Goal: Information Seeking & Learning: Learn about a topic

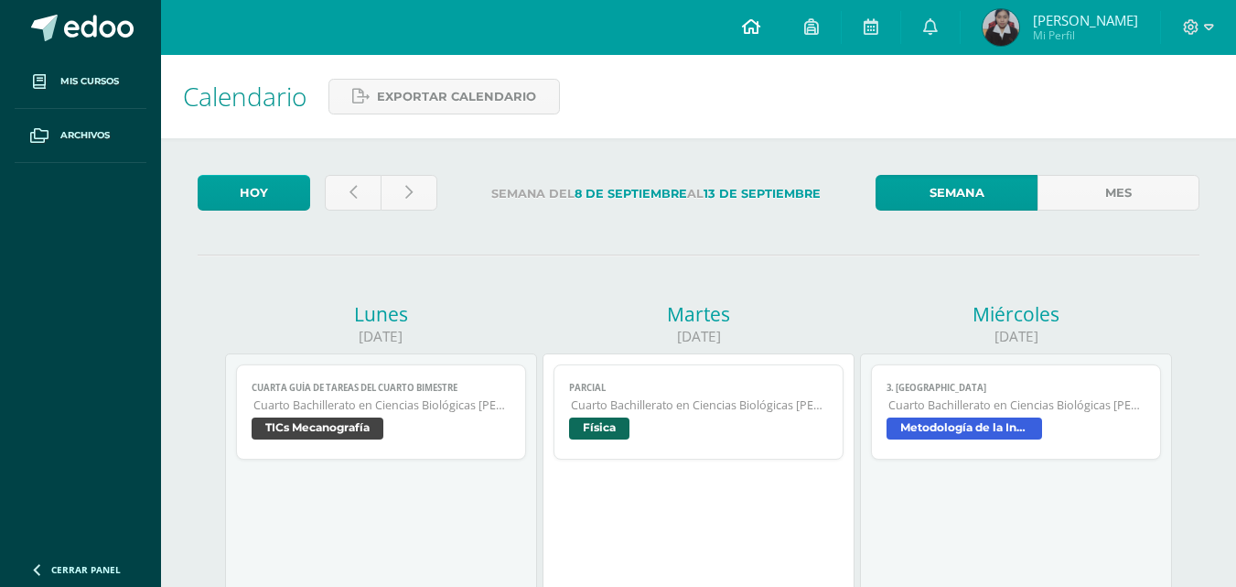
click at [760, 23] on icon at bounding box center [751, 26] width 18 height 16
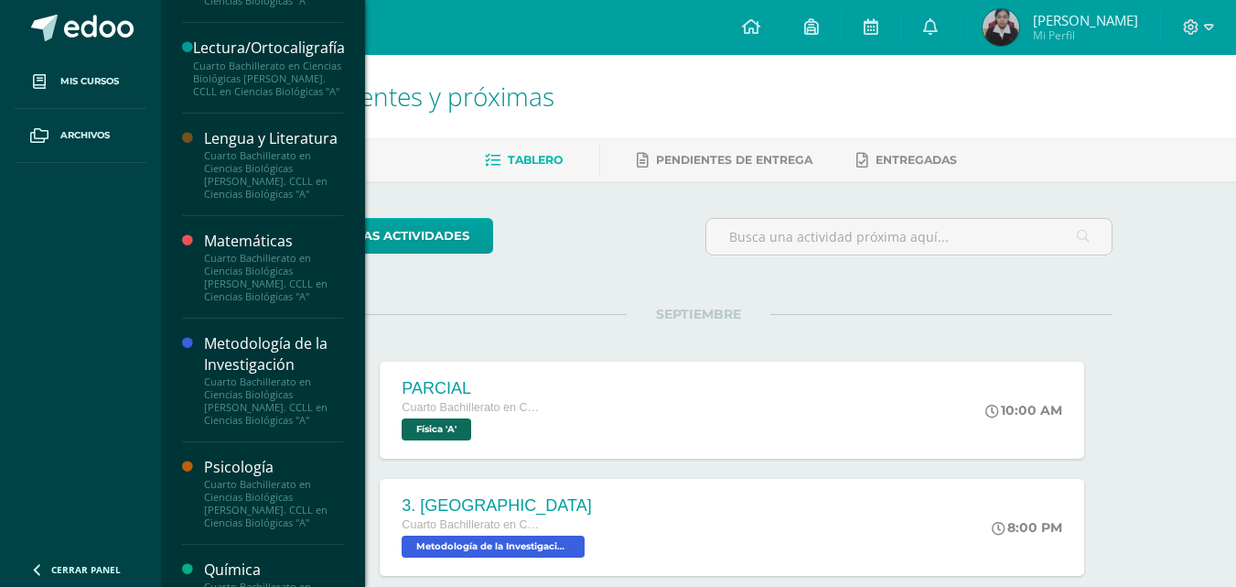
scroll to position [1098, 0]
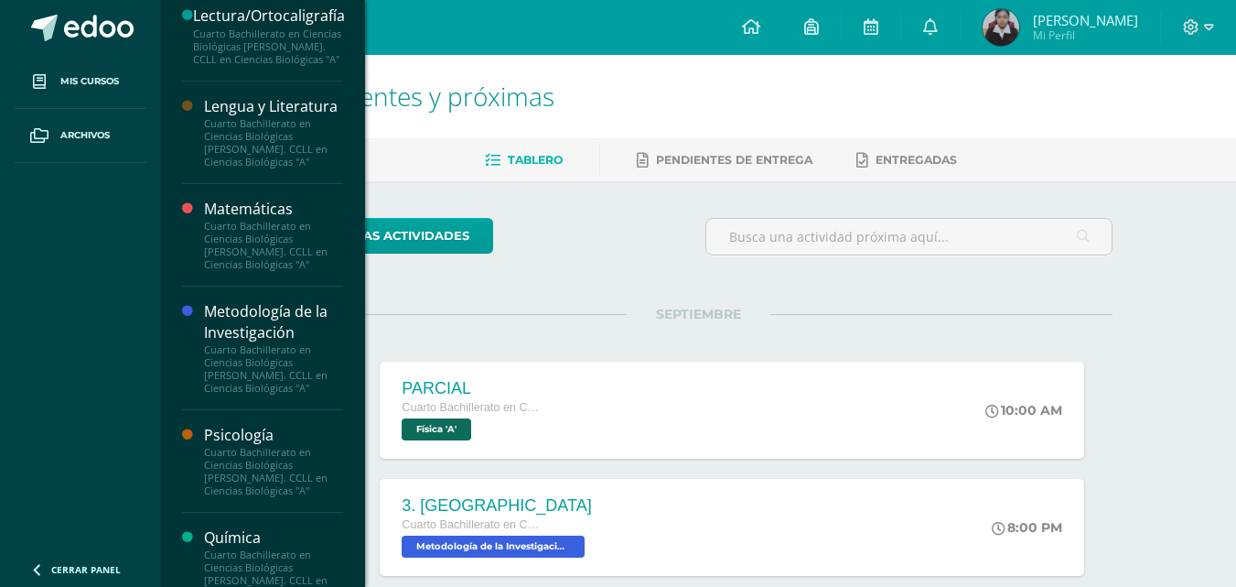
click at [245, 370] on div "Cuarto Bachillerato en Ciencias Biológicas [PERSON_NAME]. CCLL en Ciencias Biol…" at bounding box center [273, 368] width 139 height 51
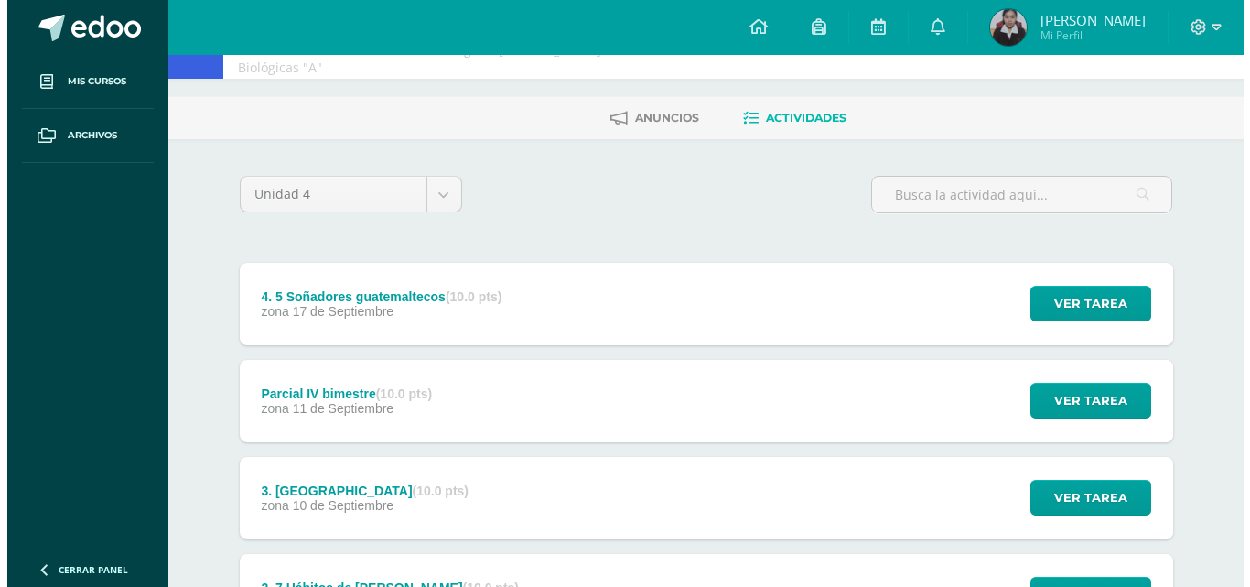
scroll to position [91, 0]
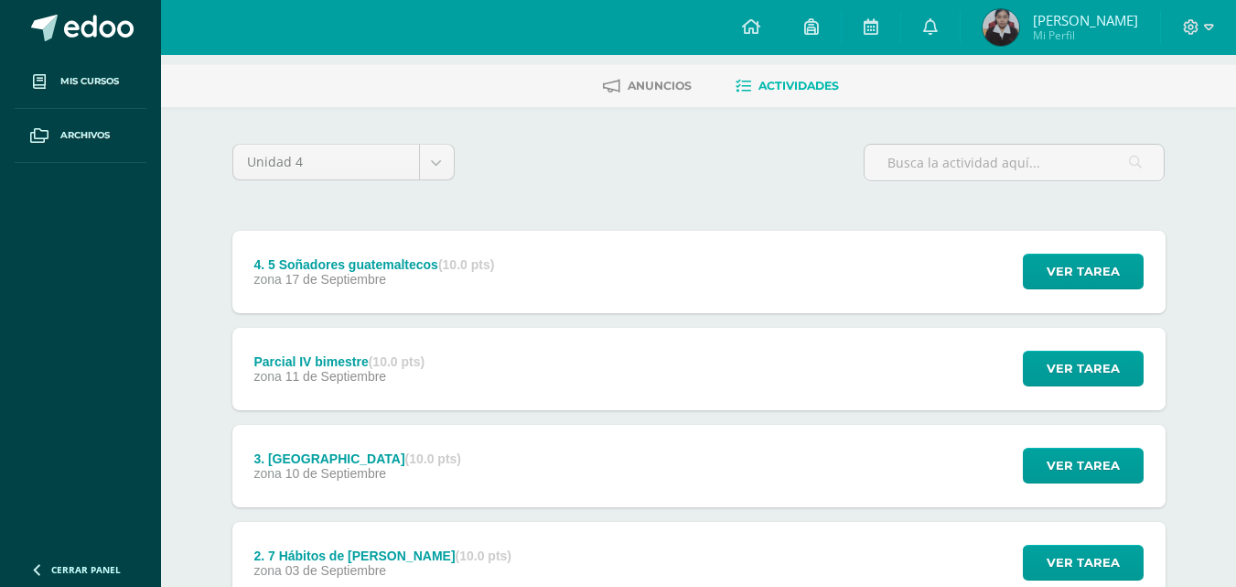
click at [456, 337] on div "Parcial IV bimestre (10.0 pts) zona 11 de Septiembre Ver tarea Parcial IV bimes…" at bounding box center [698, 369] width 933 height 82
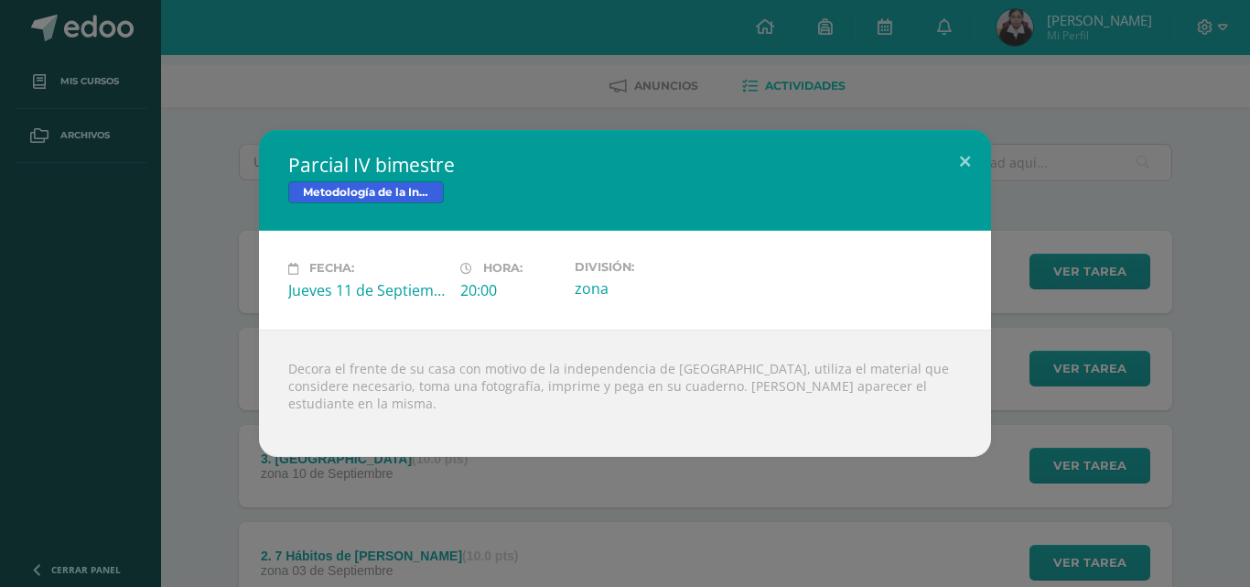
click at [1083, 196] on div "Parcial IV bimestre Metodología de la Investigación Fecha: Jueves 11 de Septiem…" at bounding box center [624, 293] width 1235 height 326
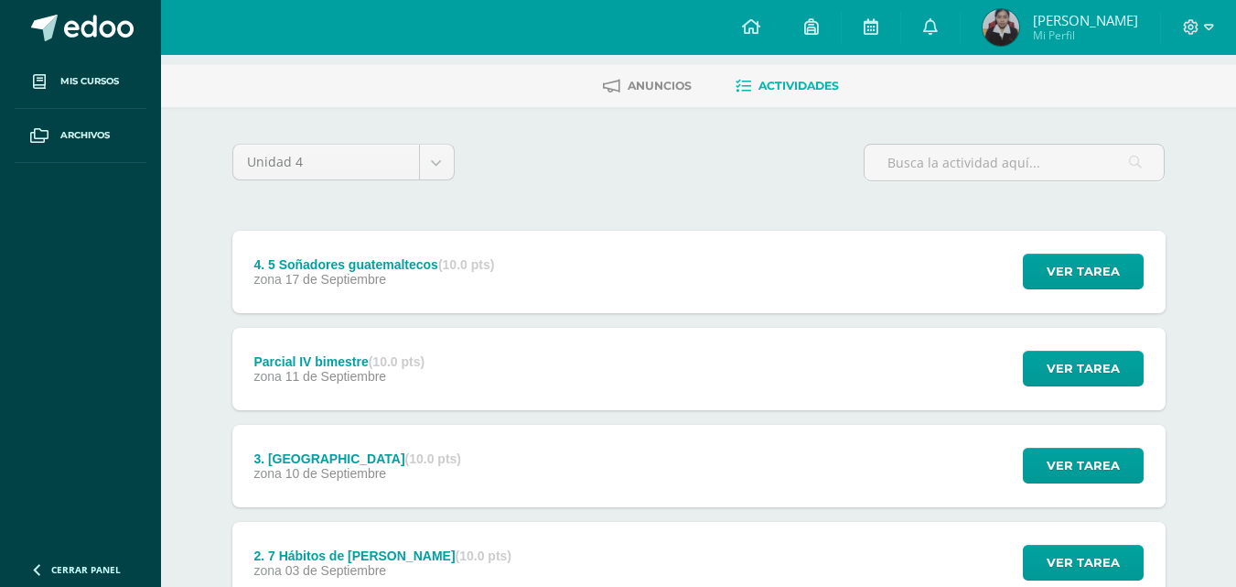
click at [790, 336] on div "Parcial IV bimestre (10.0 pts) zona 11 de Septiembre Ver tarea Parcial IV bimes…" at bounding box center [698, 369] width 933 height 82
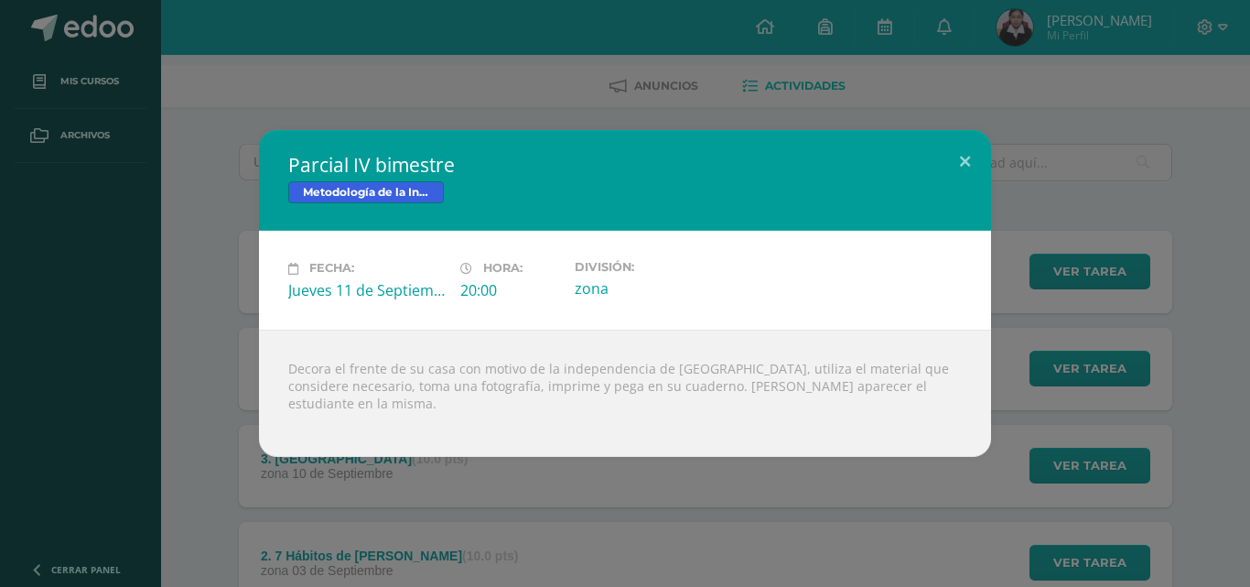
click at [1188, 185] on div "Parcial IV bimestre Metodología de la Investigación Fecha: Jueves 11 de Septiem…" at bounding box center [624, 293] width 1235 height 326
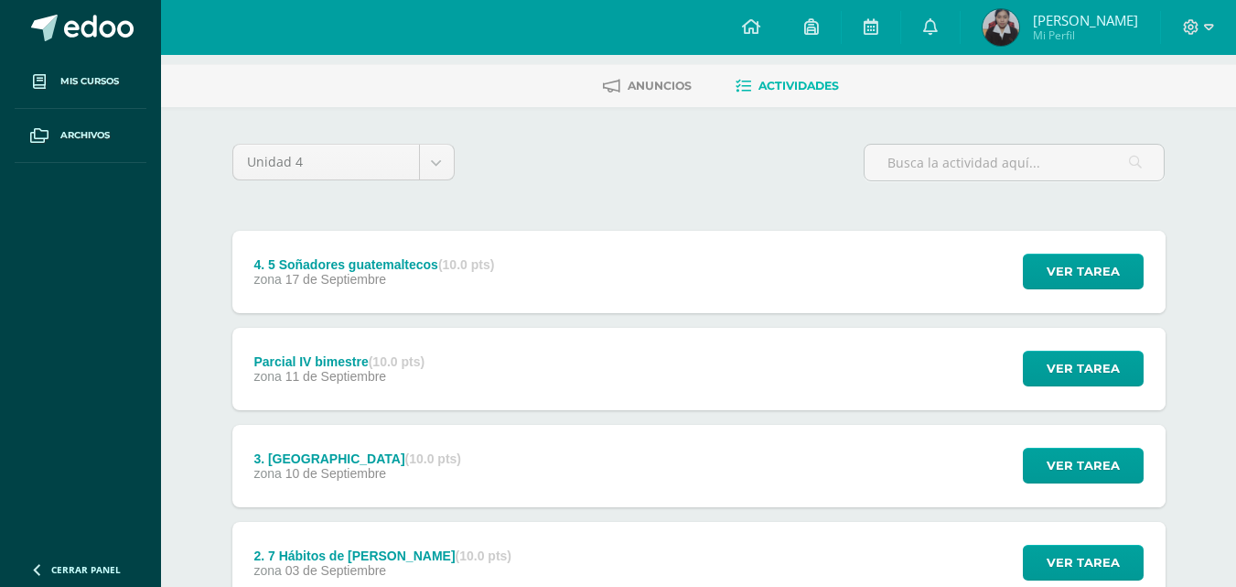
click at [547, 231] on div "4. 5 Soñadores guatemaltecos (10.0 pts) zona 17 de Septiembre Ver tarea 4. 5 So…" at bounding box center [698, 272] width 933 height 82
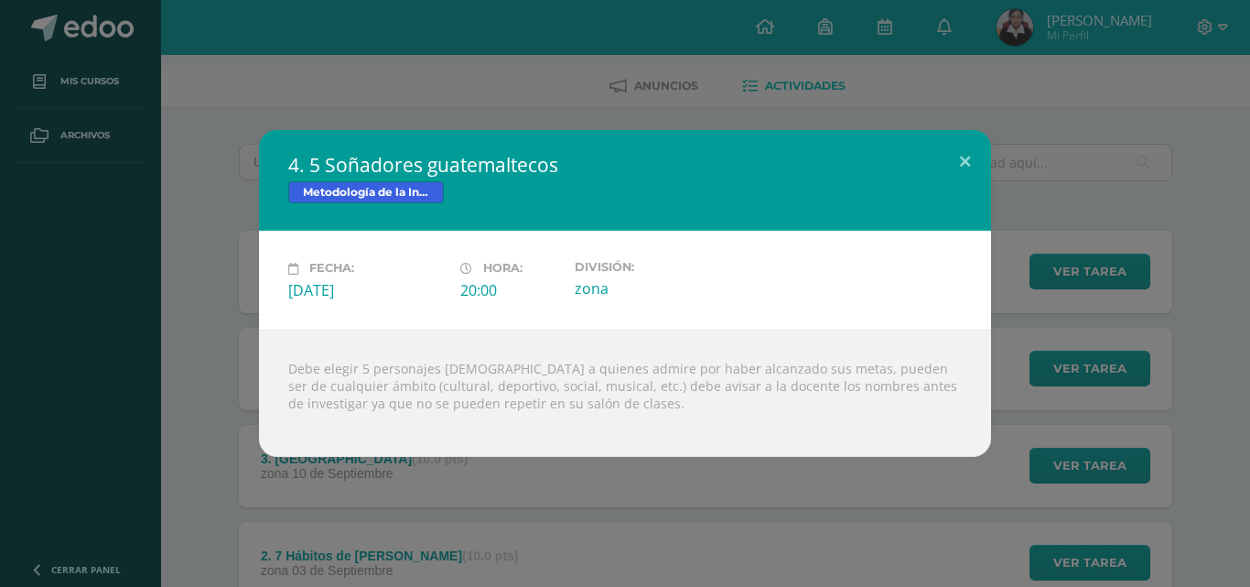
click at [1071, 246] on div "4. 5 Soñadores guatemaltecos Metodología de la Investigación Fecha: Miércoles 1…" at bounding box center [624, 293] width 1235 height 326
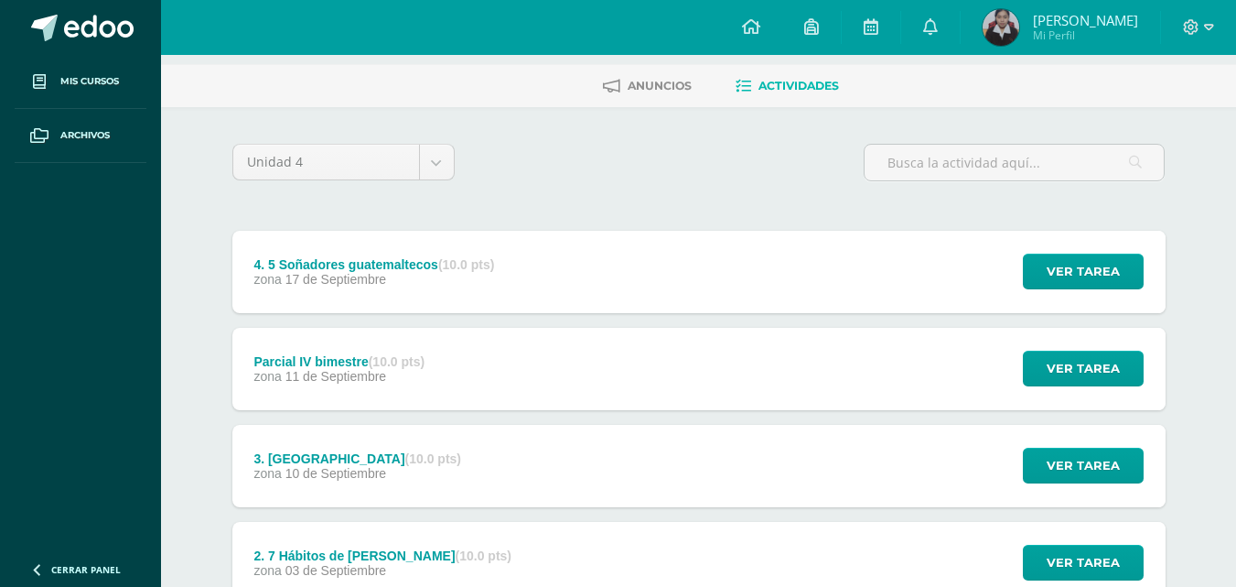
click at [738, 377] on div "Parcial IV bimestre (10.0 pts) zona 11 de Septiembre Ver tarea Parcial IV bimes…" at bounding box center [698, 369] width 933 height 82
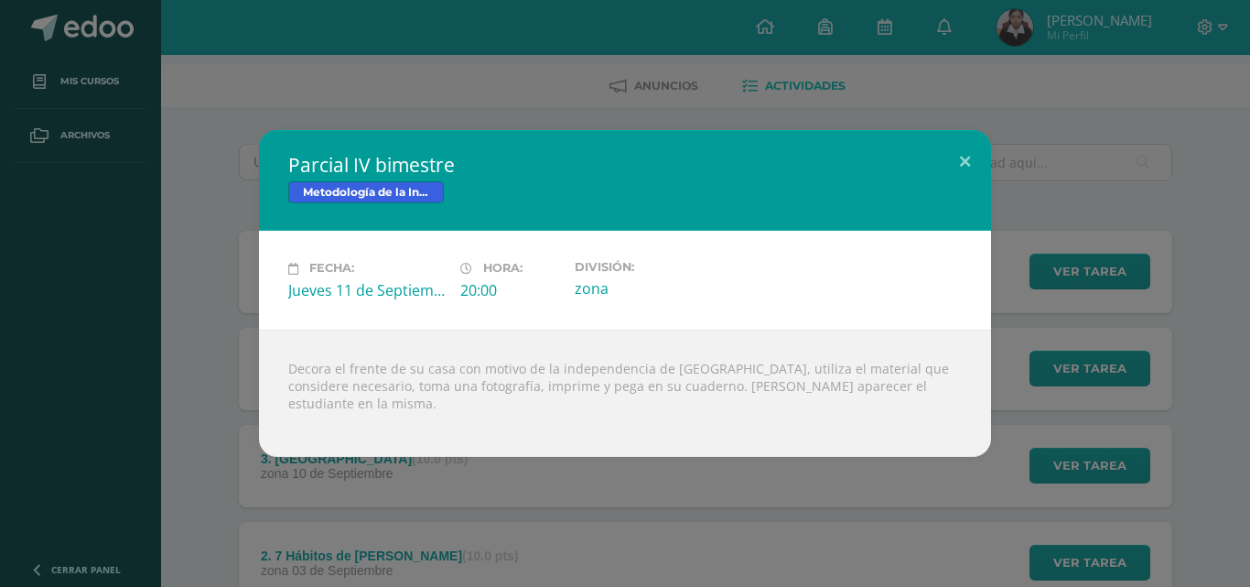
click at [1091, 191] on div "Parcial IV bimestre Metodología de la Investigación Fecha: Jueves 11 de Septiem…" at bounding box center [624, 293] width 1235 height 326
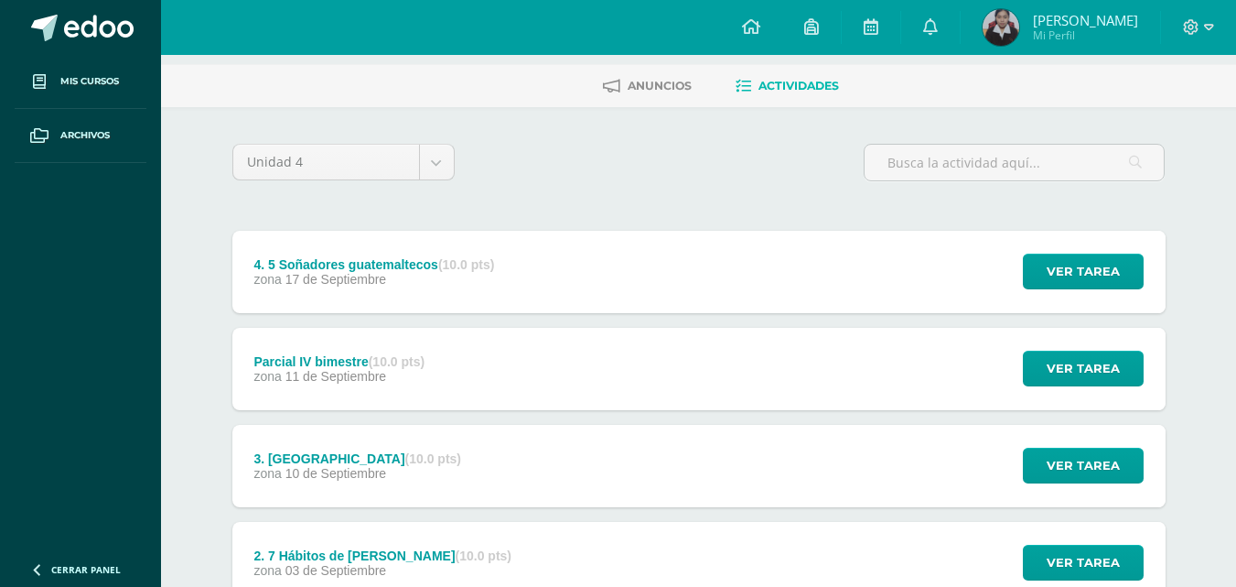
click at [473, 232] on div "4. 5 Soñadores guatemaltecos (10.0 pts) zona 17 de Septiembre" at bounding box center [374, 272] width 285 height 82
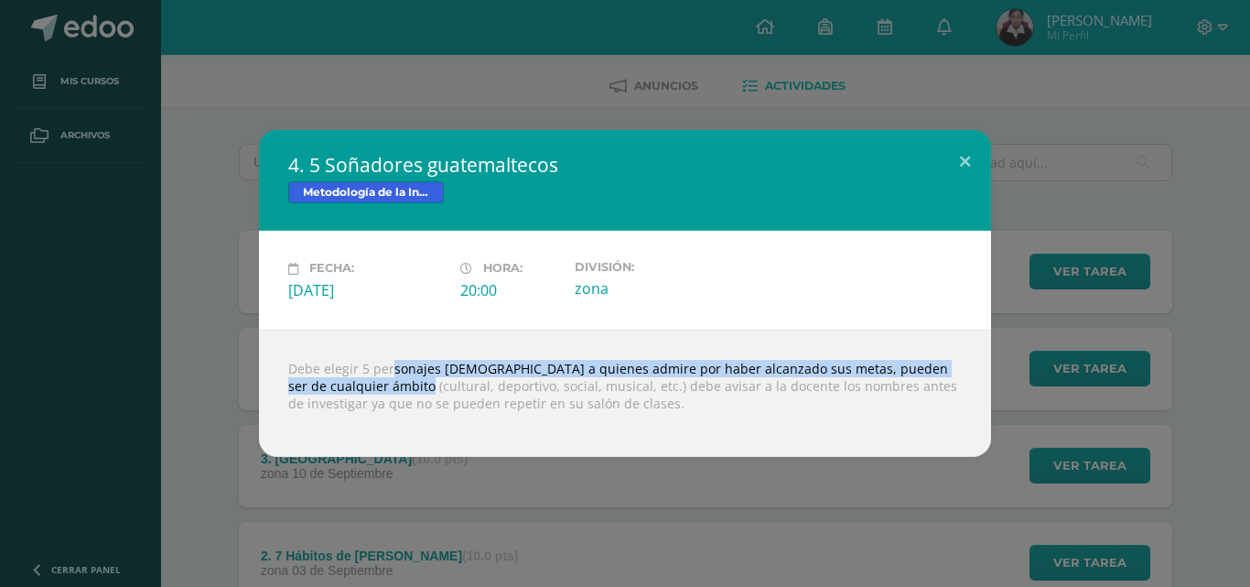
drag, startPoint x: 360, startPoint y: 367, endPoint x: 388, endPoint y: 386, distance: 34.3
click at [388, 386] on div "Debe elegir 5 personajes guatemaltecos a quienes admire por haber alcanzado sus…" at bounding box center [625, 392] width 732 height 127
copy div "5 personajes guatemaltecos a quienes admire por haber alcanzado sus metas, pued…"
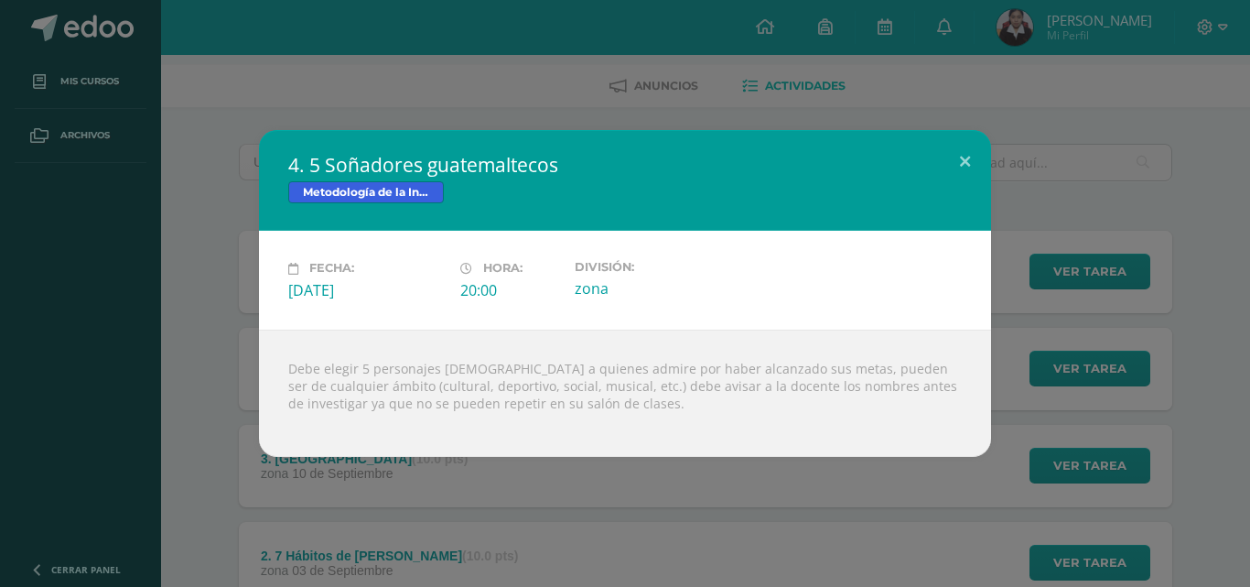
click at [1106, 153] on div "4. 5 Soñadores guatemaltecos Metodología de la Investigación Fecha: Miércoles 1…" at bounding box center [624, 293] width 1235 height 326
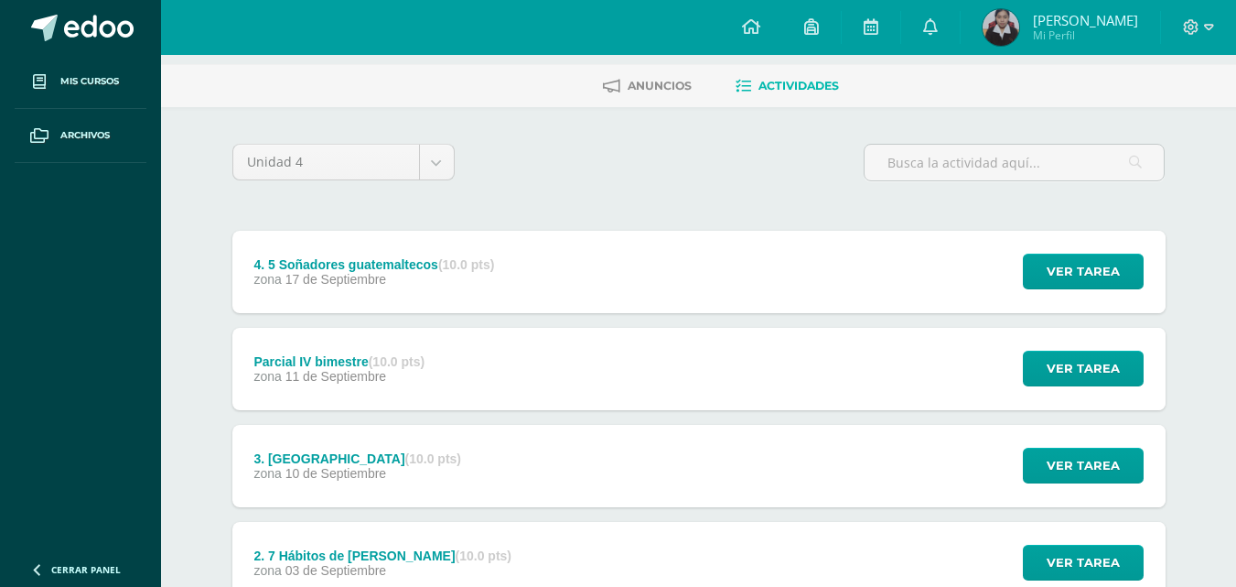
click at [825, 231] on div "4. 5 Soñadores guatemaltecos (10.0 pts) zona 17 de Septiembre Ver tarea 4. 5 So…" at bounding box center [698, 272] width 933 height 82
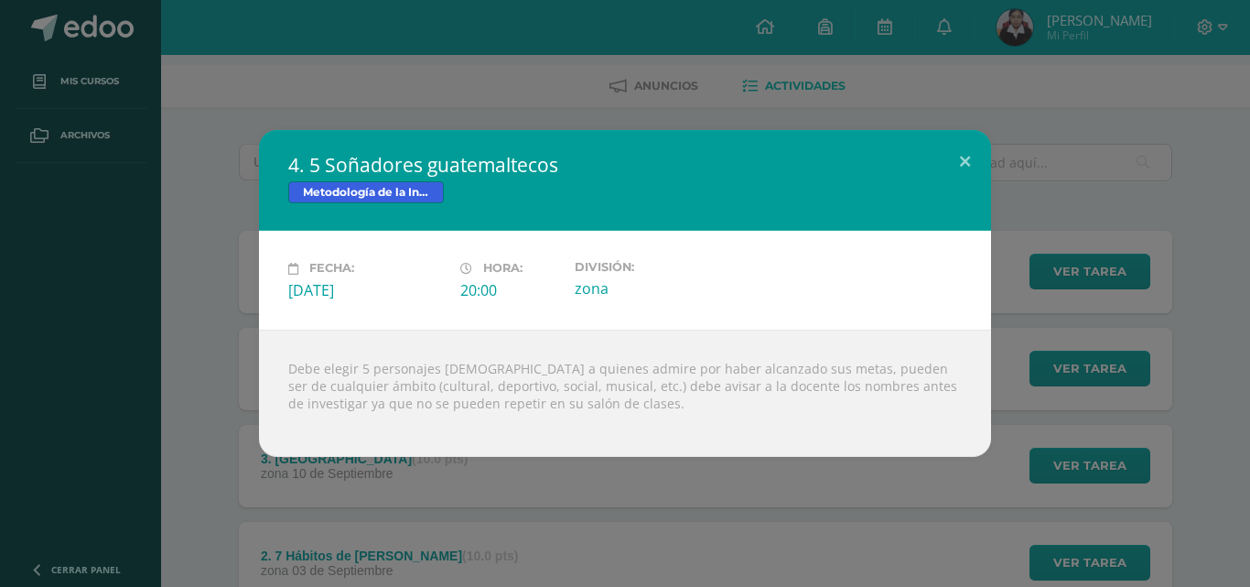
click at [1110, 350] on div "4. 5 Soñadores guatemaltecos Metodología de la Investigación Fecha: Miércoles 1…" at bounding box center [624, 293] width 1235 height 326
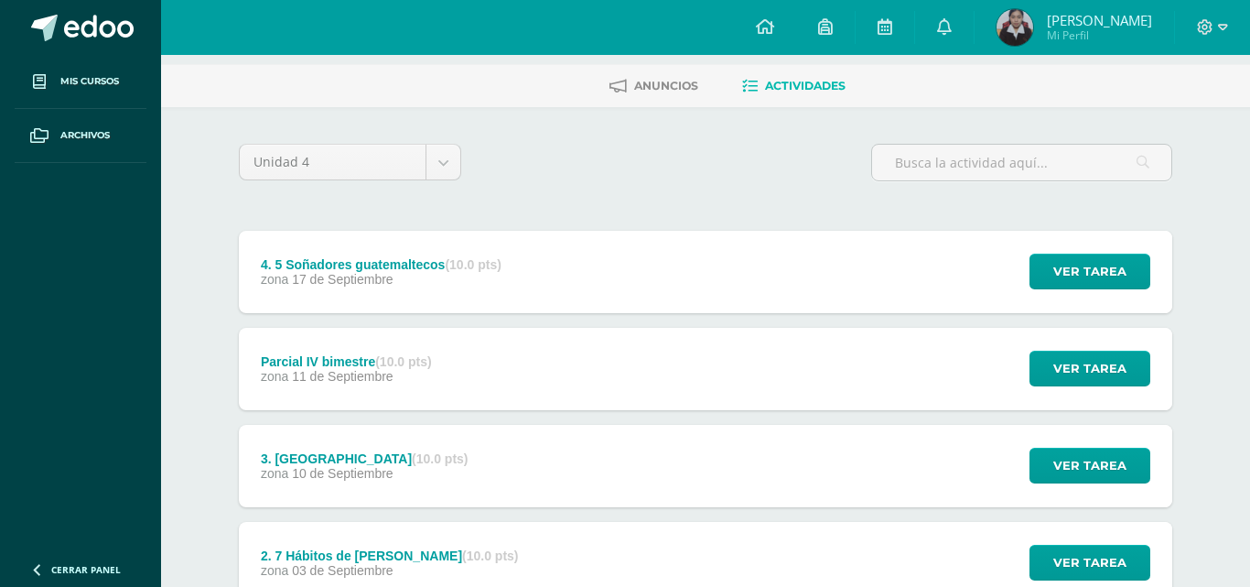
click at [953, 354] on div "Debe elegir 5 personajes guatemaltecos a quienes admire por haber alcanzado sus…" at bounding box center [625, 383] width 659 height 114
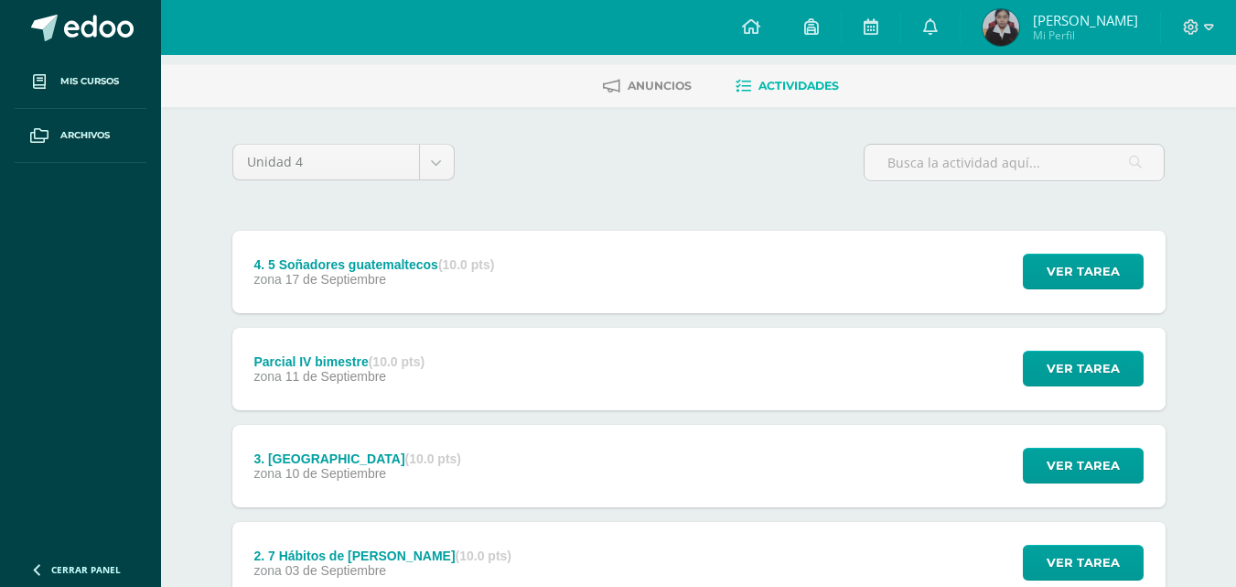
click at [867, 346] on div "Parcial IV bimestre (10.0 pts) zona 11 de Septiembre Ver tarea Parcial IV bimes…" at bounding box center [698, 369] width 933 height 82
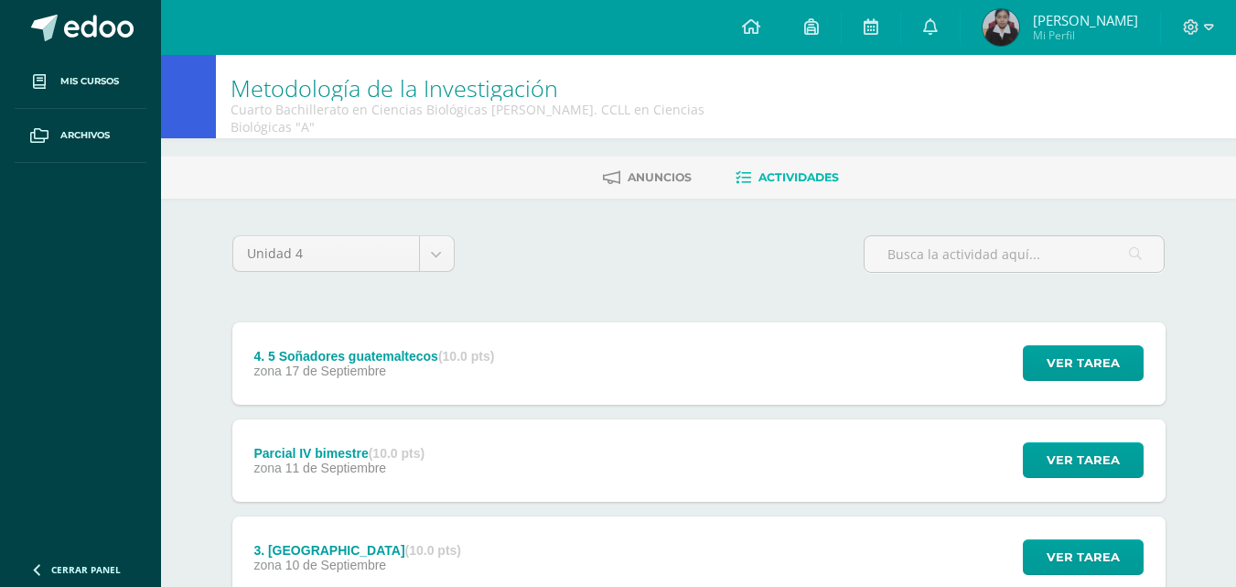
click at [378, 329] on div "4. 5 Soñadores [DEMOGRAPHIC_DATA] (10.0 pts) zona [DATE]" at bounding box center [374, 363] width 285 height 82
